Goal: Use online tool/utility: Utilize a website feature to perform a specific function

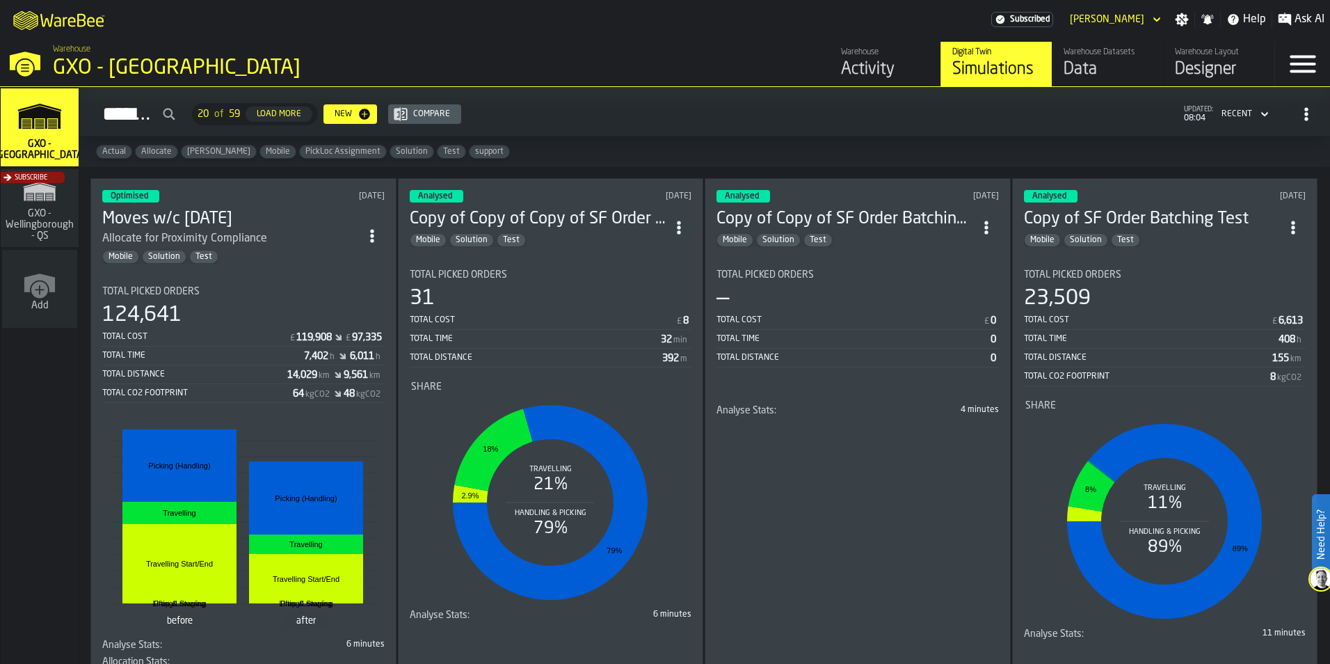
click at [307, 258] on div "Mobile Solution Test" at bounding box center [230, 257] width 257 height 14
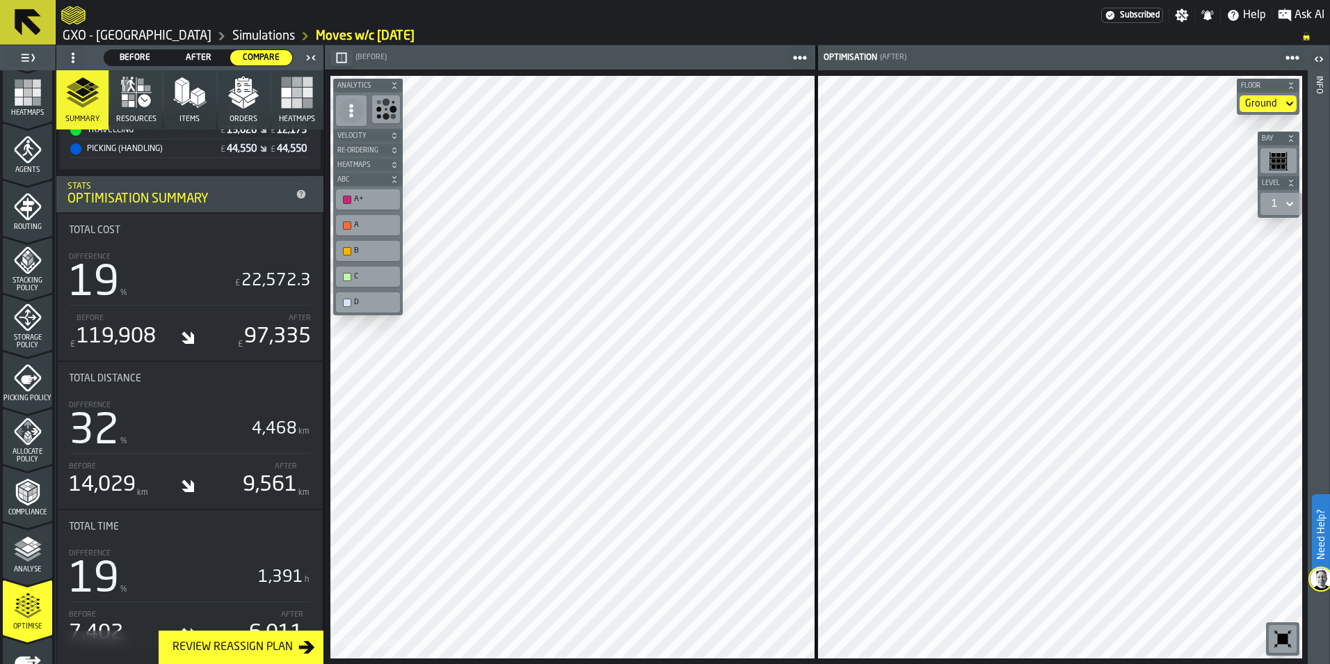
scroll to position [435, 0]
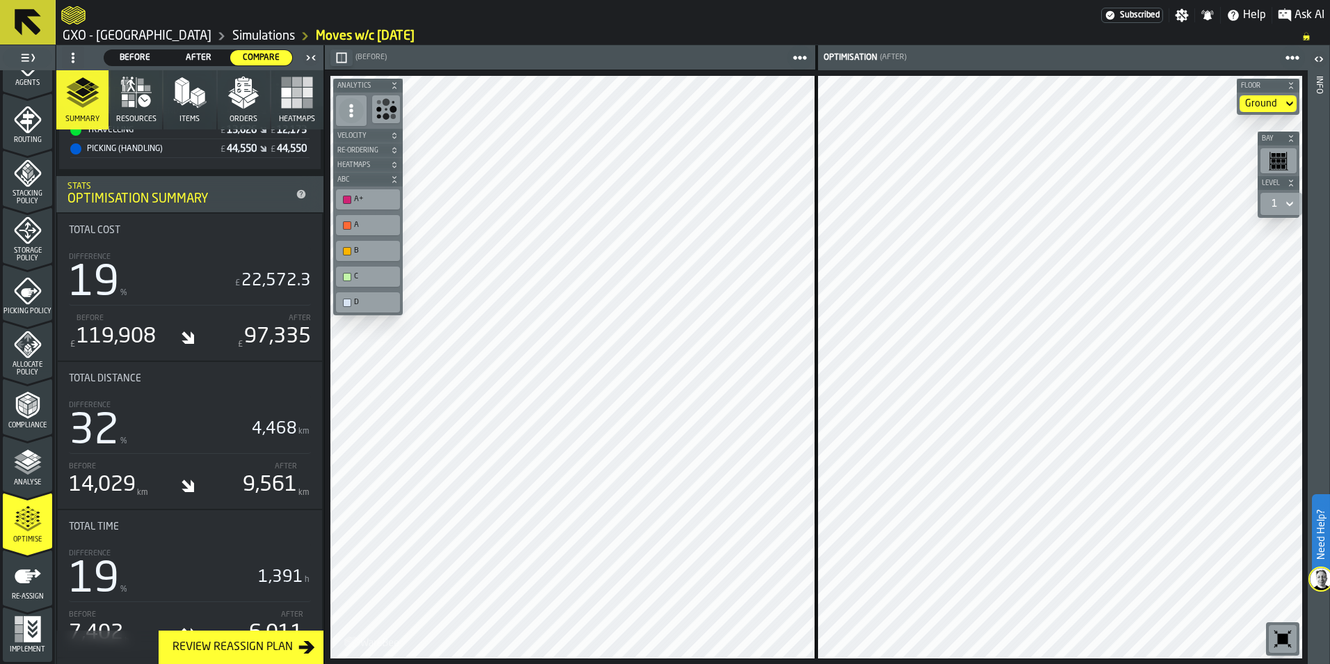
click at [27, 584] on icon "menu Re-assign" at bounding box center [28, 576] width 28 height 28
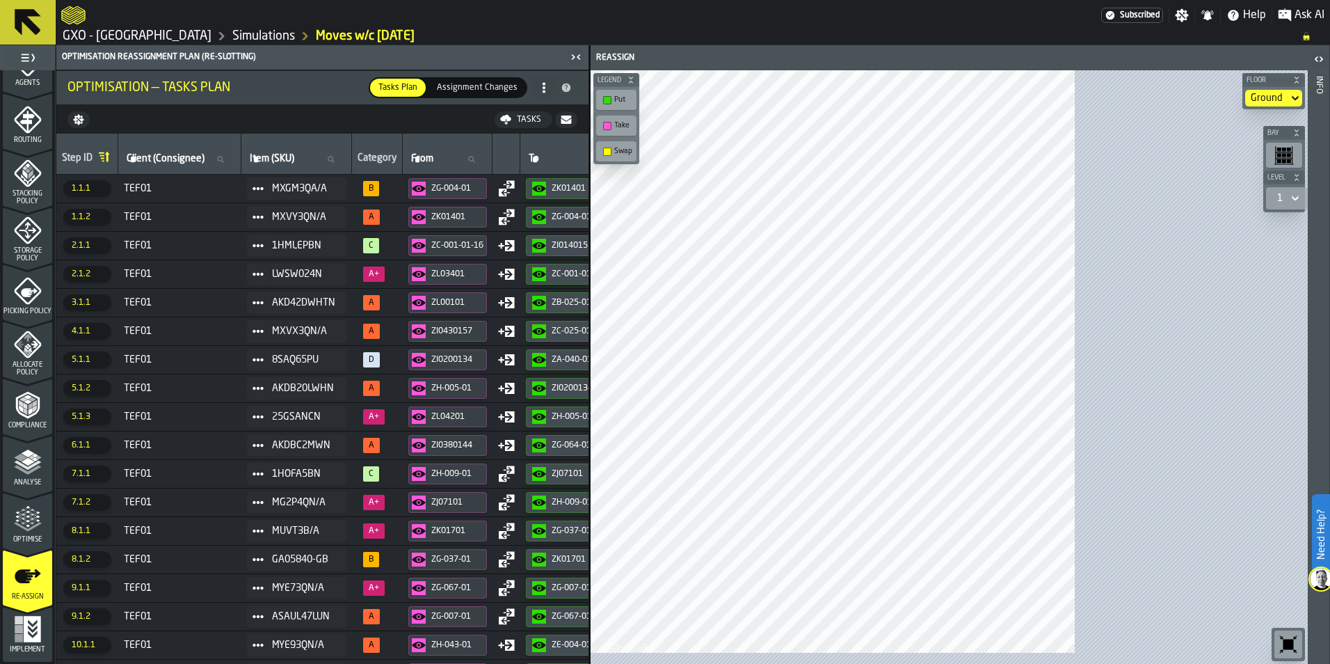
click at [517, 119] on div "Tasks" at bounding box center [528, 120] width 35 height 10
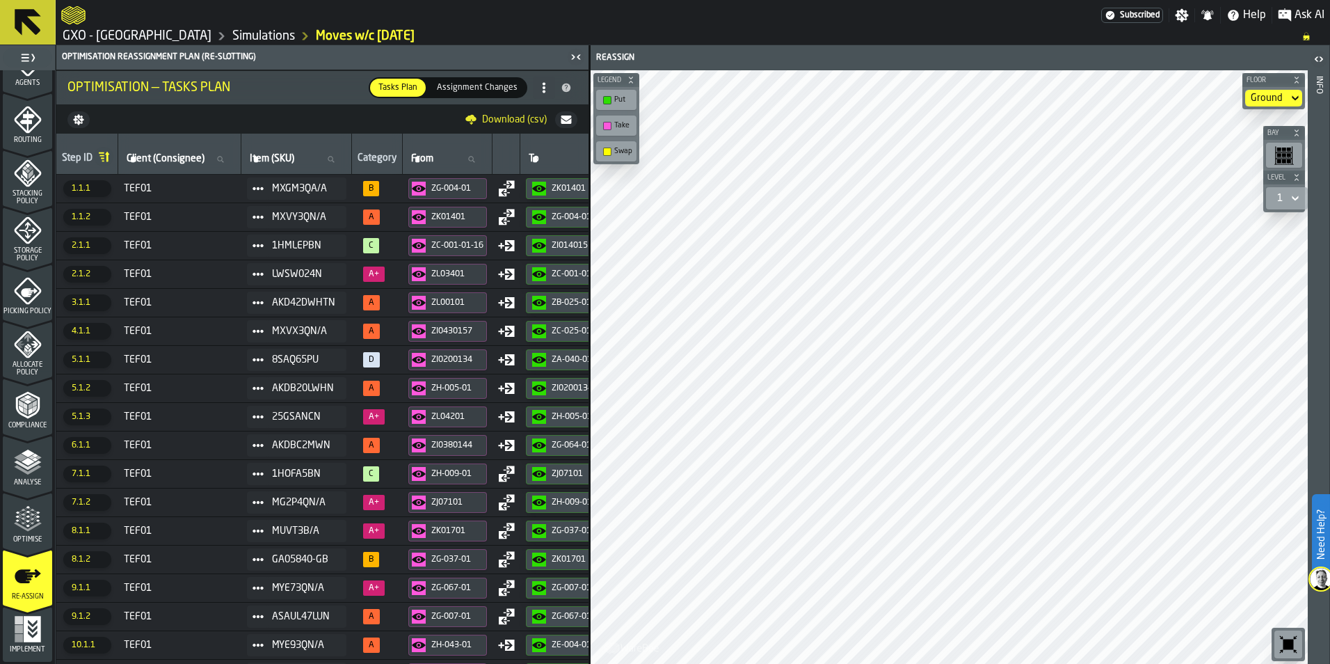
click at [509, 113] on link "Download (csv)" at bounding box center [506, 120] width 93 height 14
